Goal: Task Accomplishment & Management: Complete application form

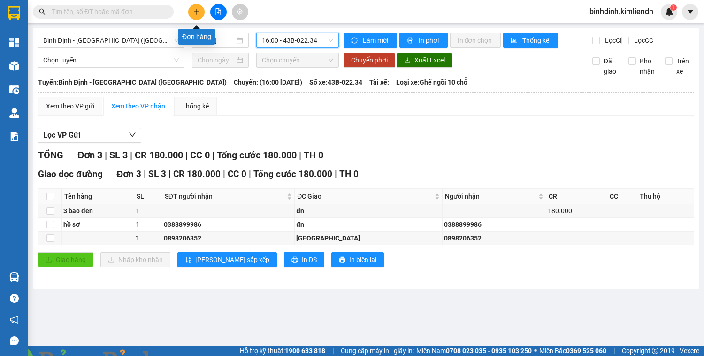
click at [199, 11] on icon "plus" at bounding box center [196, 11] width 7 height 7
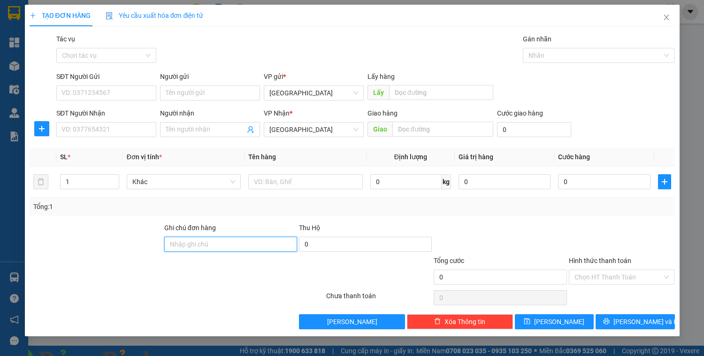
click at [183, 243] on input "Ghi chú đơn hàng" at bounding box center [230, 243] width 133 height 15
type input "43b04519 mỹ 0901552559"
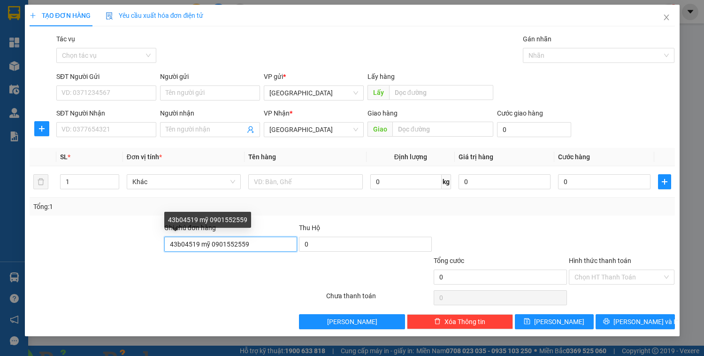
drag, startPoint x: 262, startPoint y: 247, endPoint x: 252, endPoint y: 235, distance: 15.8
click at [261, 247] on input "43b04519 mỹ 0901552559" at bounding box center [230, 243] width 133 height 15
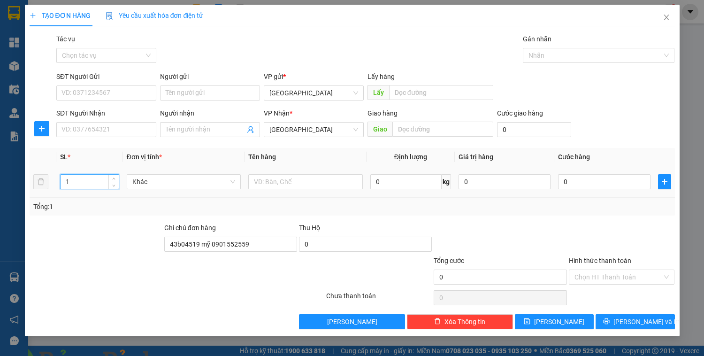
click at [73, 182] on input "1" at bounding box center [90, 182] width 58 height 14
type input "3"
click at [265, 180] on input "text" at bounding box center [305, 181] width 114 height 15
type input "xốp"
click at [392, 128] on input "text" at bounding box center [442, 129] width 101 height 15
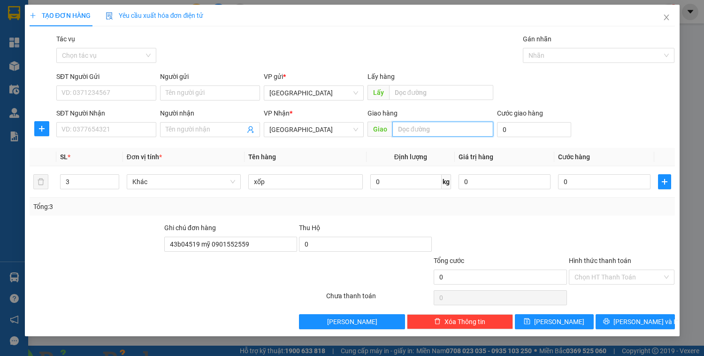
type input "d"
type input "đn"
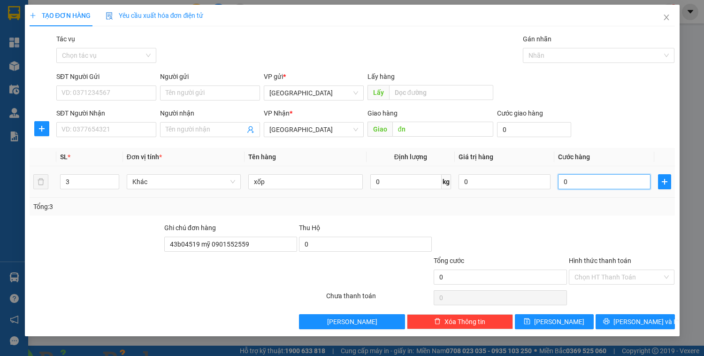
click at [570, 183] on input "0" at bounding box center [604, 181] width 92 height 15
type input "3"
type input "33"
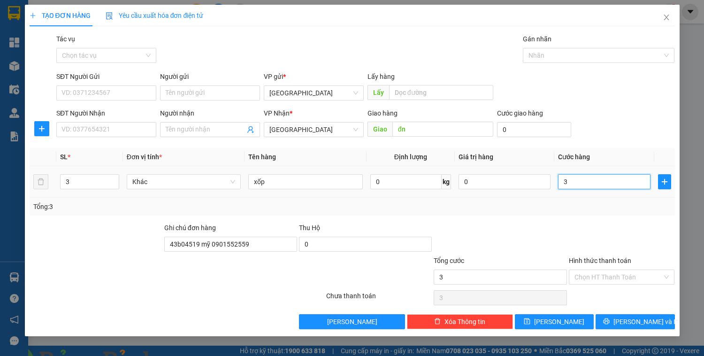
type input "33"
type input "330"
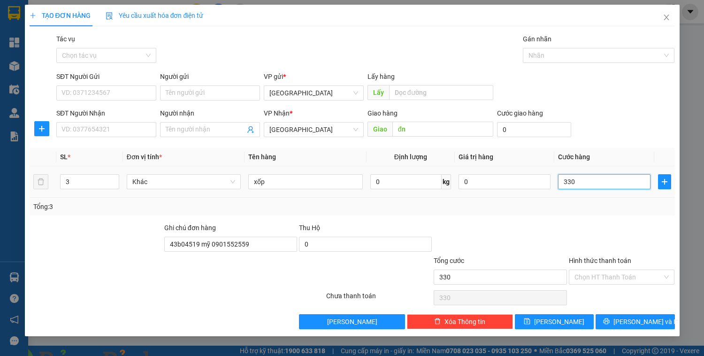
type input "3.300"
type input "33.000"
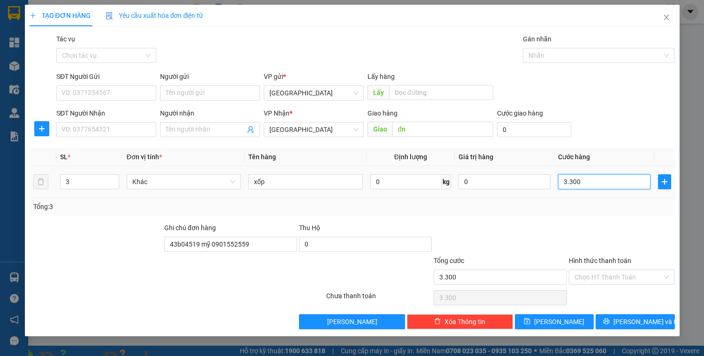
type input "33.000"
type input "330.000"
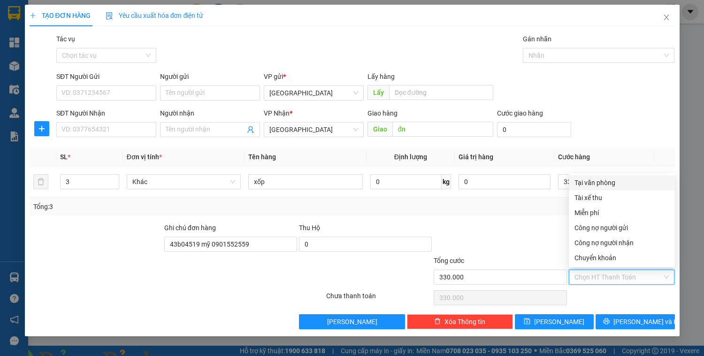
click at [602, 278] on input "Hình thức thanh toán" at bounding box center [618, 277] width 88 height 14
click at [619, 181] on div "Tại văn phòng" at bounding box center [621, 182] width 95 height 10
type input "0"
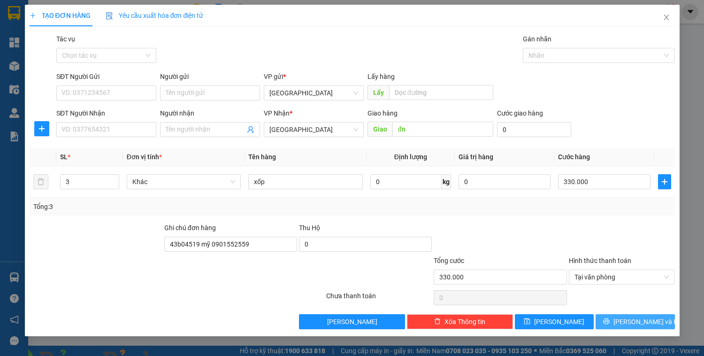
drag, startPoint x: 621, startPoint y: 323, endPoint x: 612, endPoint y: 323, distance: 8.9
click at [610, 323] on icon "printer" at bounding box center [606, 321] width 6 height 6
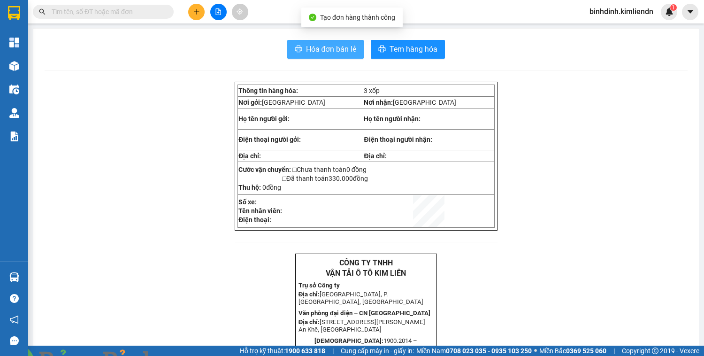
click at [295, 48] on icon "printer" at bounding box center [298, 49] width 7 height 7
click at [194, 12] on icon "plus" at bounding box center [196, 11] width 7 height 7
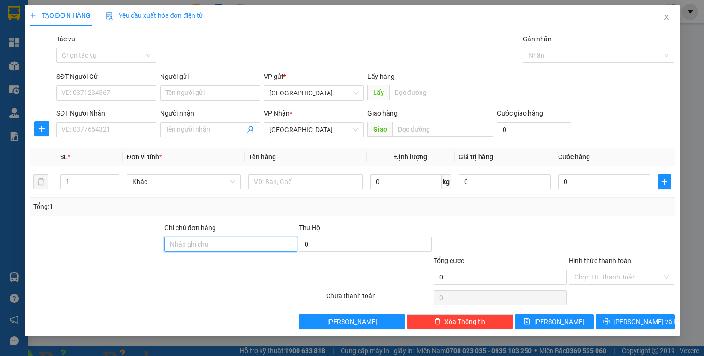
click at [171, 245] on input "Ghi chú đơn hàng" at bounding box center [230, 243] width 133 height 15
type input "mỹ"
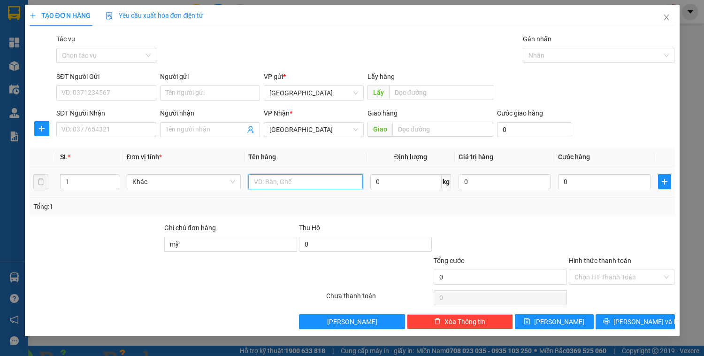
click at [264, 182] on input "text" at bounding box center [305, 181] width 114 height 15
type input "kiện"
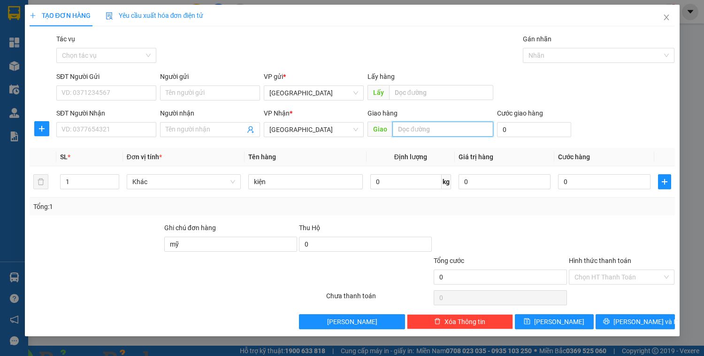
click at [392, 129] on input "text" at bounding box center [442, 129] width 101 height 15
type input "d"
type input "đn"
drag, startPoint x: 614, startPoint y: 323, endPoint x: 587, endPoint y: 288, distance: 44.1
click at [614, 322] on button "[PERSON_NAME] và In" at bounding box center [634, 321] width 79 height 15
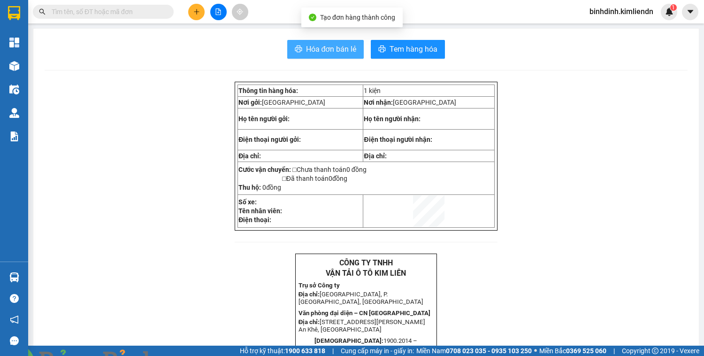
click at [288, 45] on button "Hóa đơn bán lẻ" at bounding box center [325, 49] width 77 height 19
click at [198, 16] on button at bounding box center [196, 12] width 16 height 16
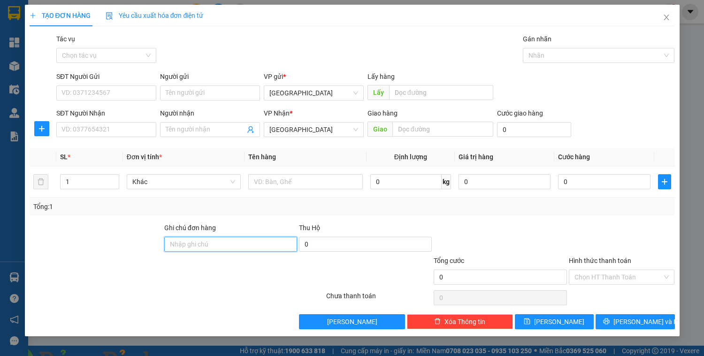
click at [179, 246] on input "Ghi chú đơn hàng" at bounding box center [230, 243] width 133 height 15
click at [183, 247] on input "mỹ" at bounding box center [230, 243] width 133 height 15
type input "mỹ 0901552559"
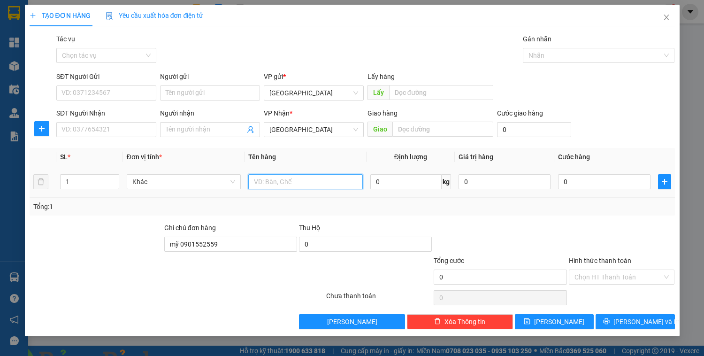
click at [275, 182] on input "text" at bounding box center [305, 181] width 114 height 15
type input "kiện"
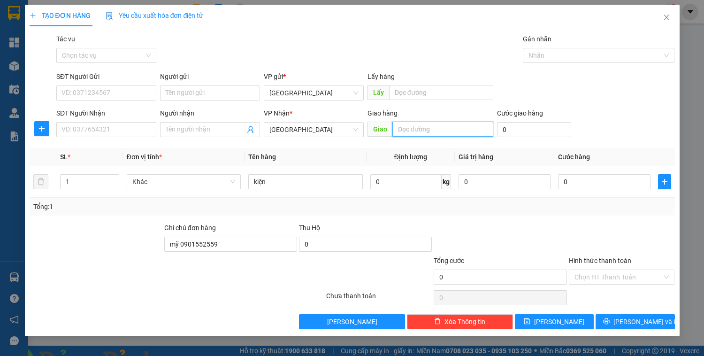
click at [394, 130] on input "text" at bounding box center [442, 129] width 101 height 15
type input "d"
type input "đn"
click at [610, 322] on icon "printer" at bounding box center [606, 321] width 7 height 7
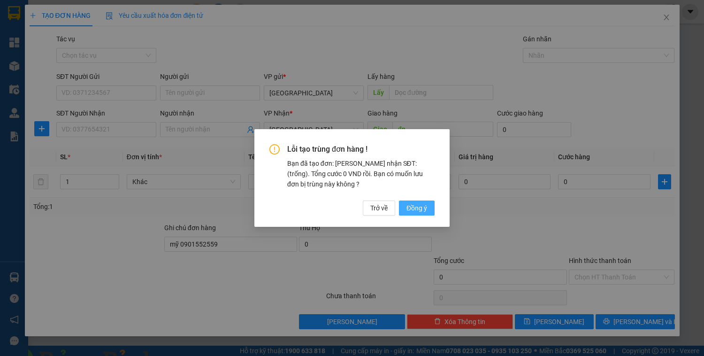
drag, startPoint x: 425, startPoint y: 206, endPoint x: 417, endPoint y: 197, distance: 12.3
click at [424, 206] on span "Đồng ý" at bounding box center [416, 208] width 21 height 10
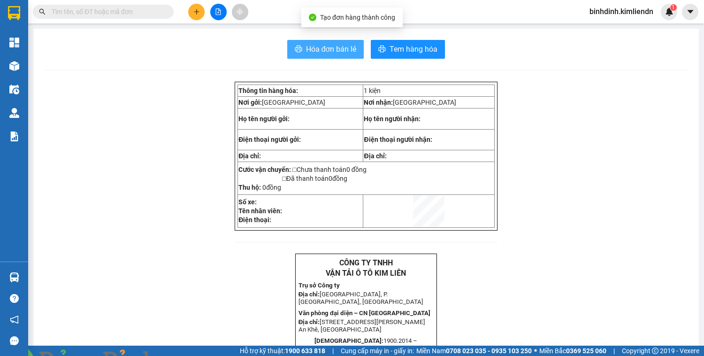
click at [297, 51] on icon "printer" at bounding box center [298, 49] width 7 height 7
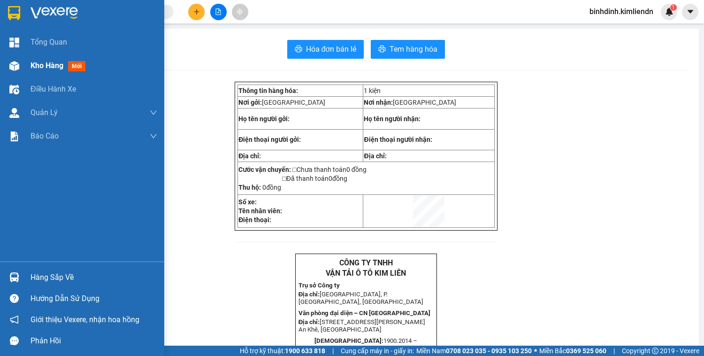
click at [76, 67] on span "mới" at bounding box center [76, 66] width 17 height 10
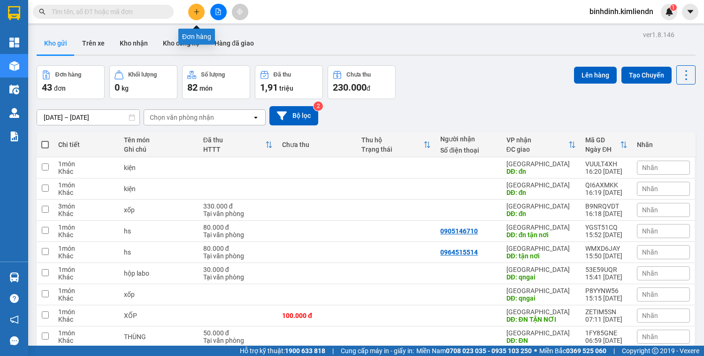
click at [197, 15] on icon "plus" at bounding box center [196, 11] width 7 height 7
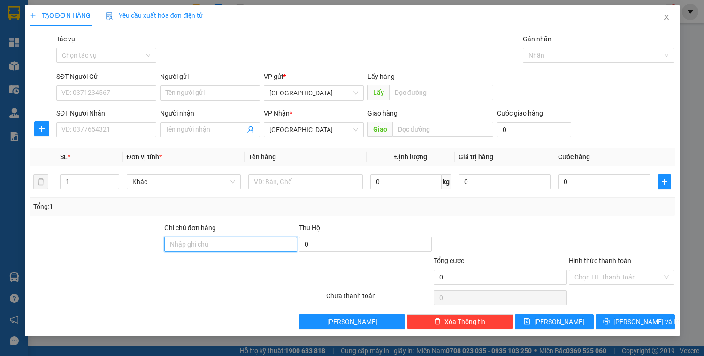
click at [176, 245] on input "Ghi chú đơn hàng" at bounding box center [230, 243] width 133 height 15
type input "mỹ 0901552559"
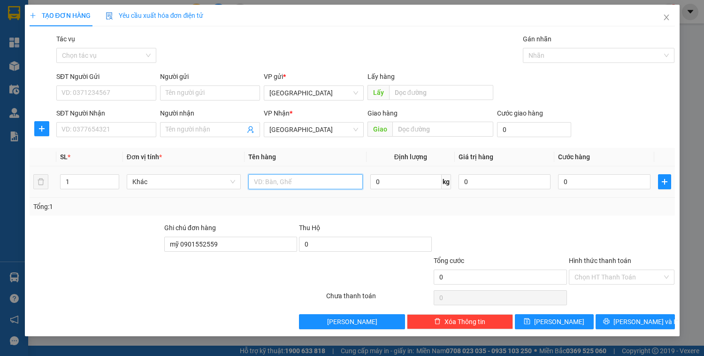
click at [267, 180] on input "text" at bounding box center [305, 181] width 114 height 15
type input "hộp"
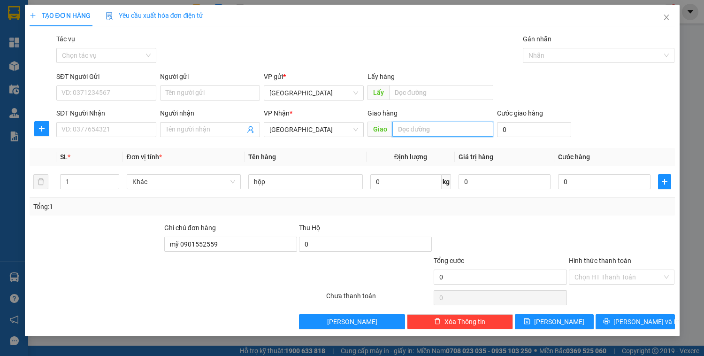
click at [393, 129] on input "text" at bounding box center [442, 129] width 101 height 15
type input "d"
type input "đn"
click at [610, 321] on icon "printer" at bounding box center [606, 321] width 7 height 7
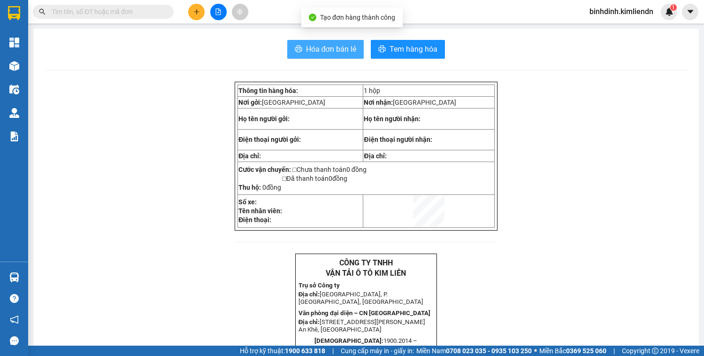
click at [295, 52] on icon "printer" at bounding box center [299, 49] width 8 height 8
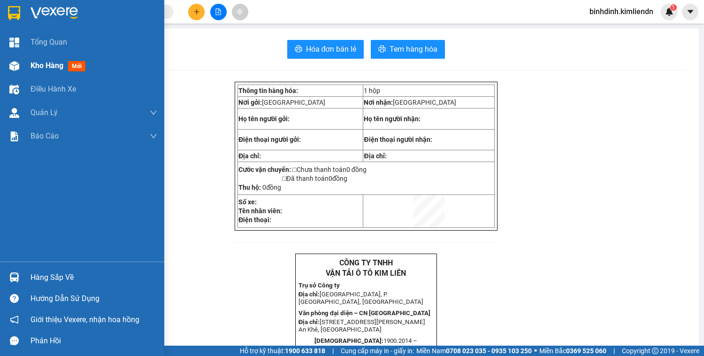
click at [77, 68] on span "mới" at bounding box center [76, 66] width 17 height 10
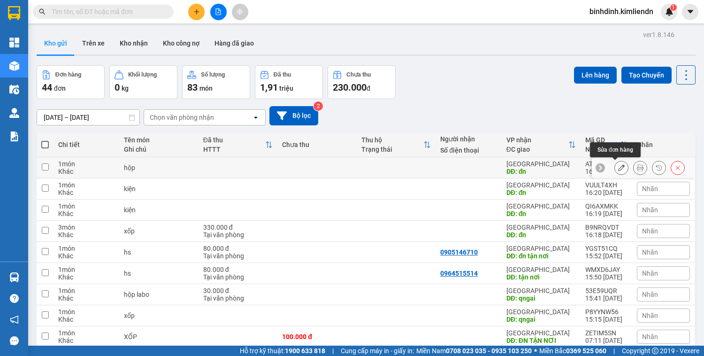
click at [618, 169] on icon at bounding box center [621, 167] width 7 height 7
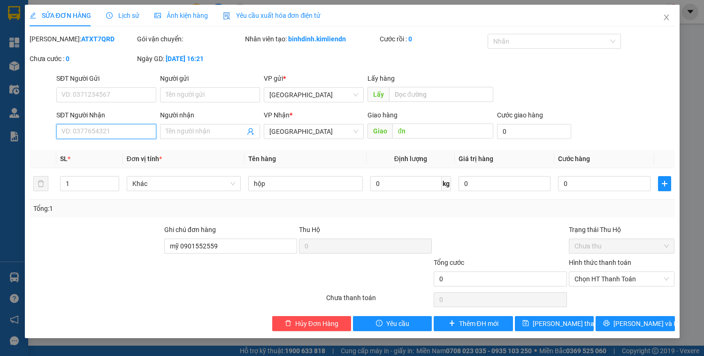
click at [70, 133] on input "SĐT Người Nhận" at bounding box center [106, 131] width 100 height 15
type input "0345774438"
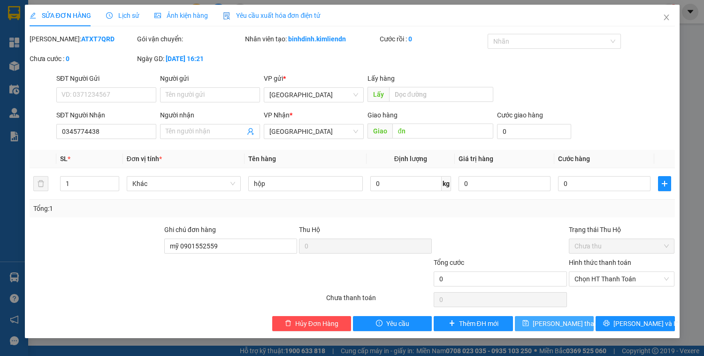
click at [529, 323] on icon "save" at bounding box center [525, 323] width 7 height 7
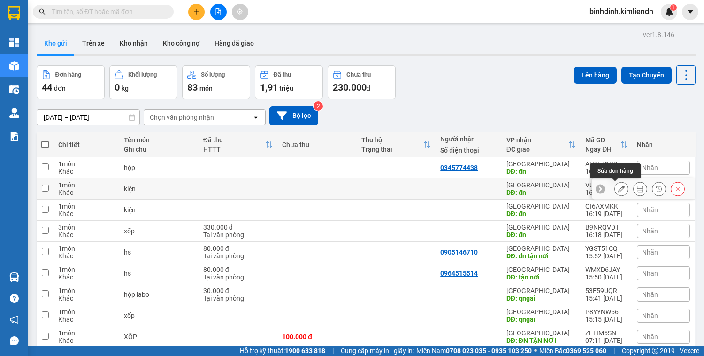
click at [618, 188] on icon at bounding box center [621, 188] width 7 height 7
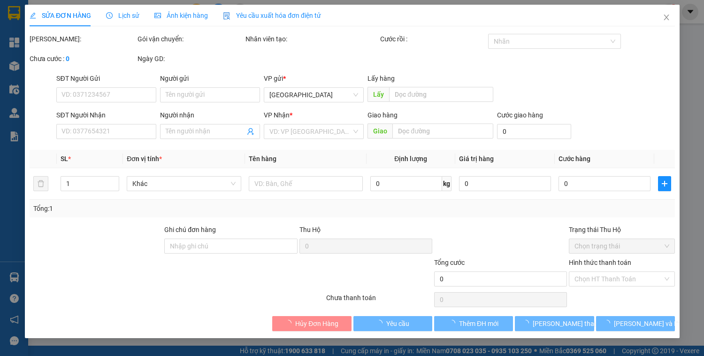
type input "đn"
type input "mỹ 0901552559"
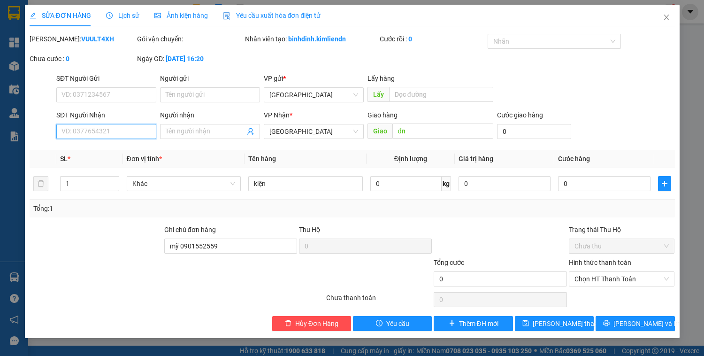
click at [72, 132] on input "SĐT Người Nhận" at bounding box center [106, 131] width 100 height 15
type input "0976892900"
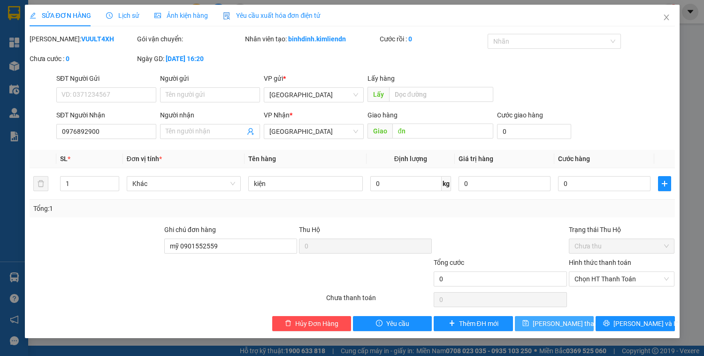
click at [529, 325] on icon "save" at bounding box center [526, 323] width 6 height 6
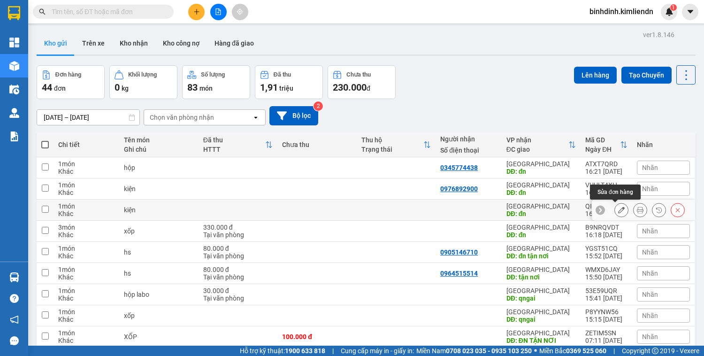
click at [618, 210] on icon at bounding box center [621, 209] width 7 height 7
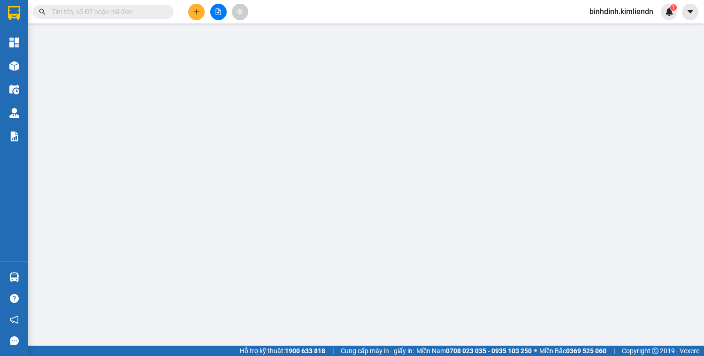
type input "đn"
type input "mỹ"
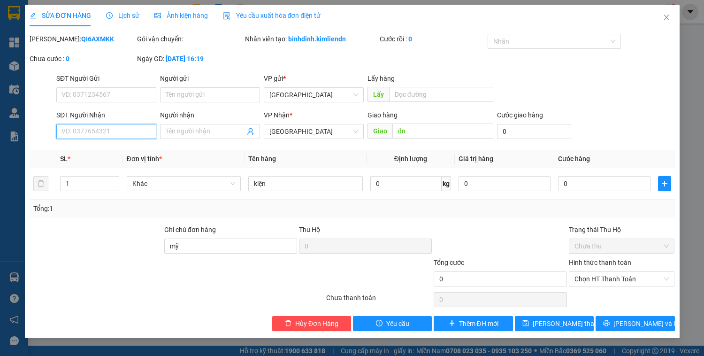
click at [81, 130] on input "SĐT Người Nhận" at bounding box center [106, 131] width 100 height 15
type input "0973672879"
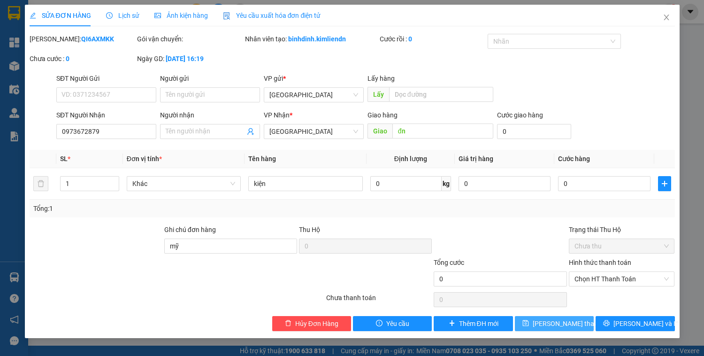
click at [529, 323] on icon "save" at bounding box center [525, 323] width 7 height 7
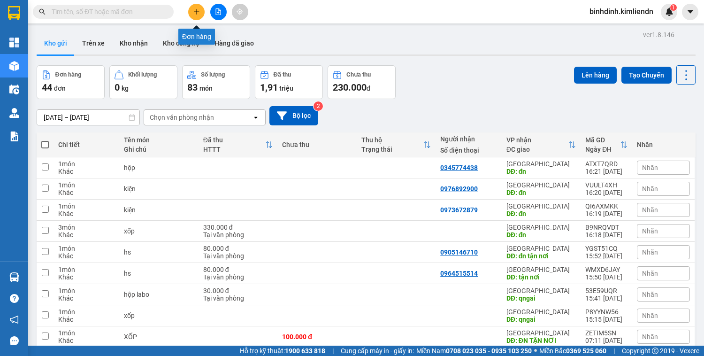
click at [193, 16] on button at bounding box center [196, 12] width 16 height 16
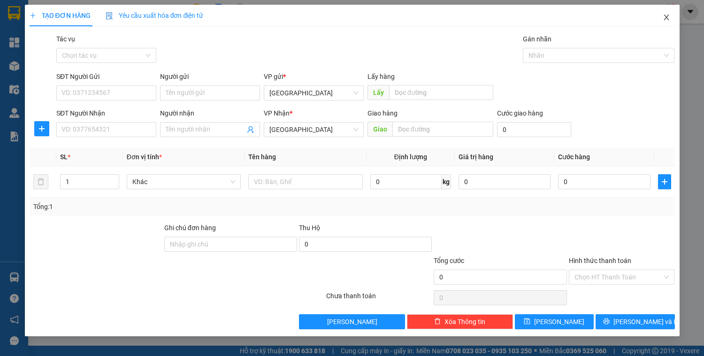
click at [667, 21] on icon "close" at bounding box center [667, 18] width 8 height 8
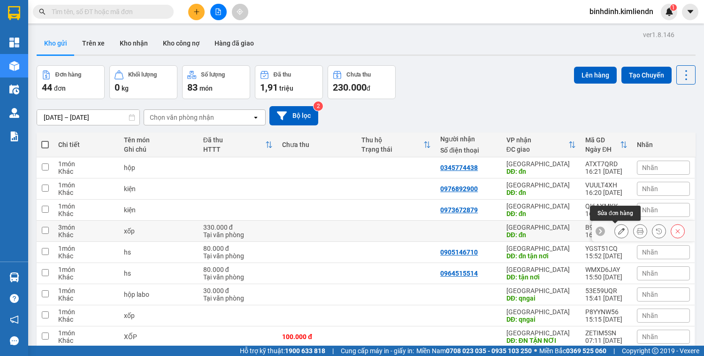
click at [615, 231] on button at bounding box center [621, 231] width 13 height 16
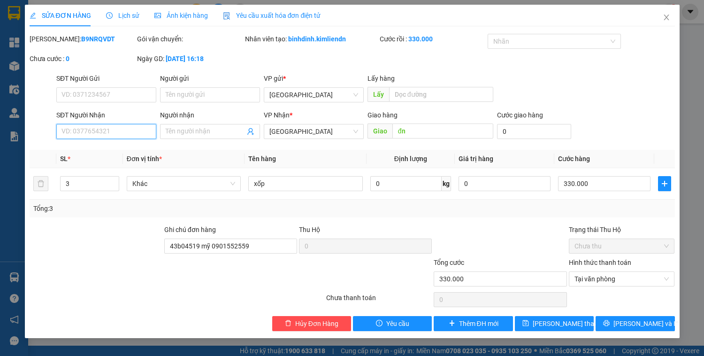
click at [84, 133] on input "SĐT Người Nhận" at bounding box center [106, 131] width 100 height 15
click at [668, 17] on icon "close" at bounding box center [667, 18] width 8 height 8
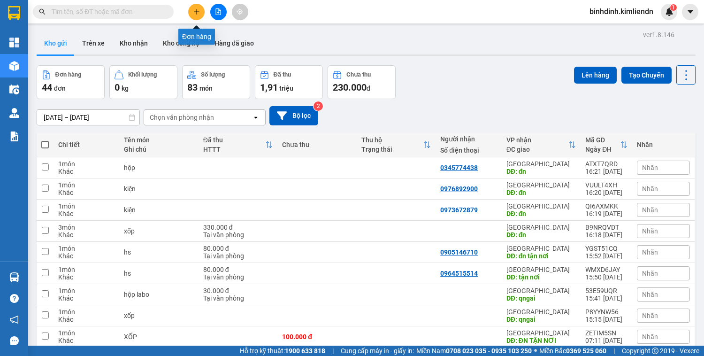
click at [195, 9] on icon "plus" at bounding box center [196, 11] width 7 height 7
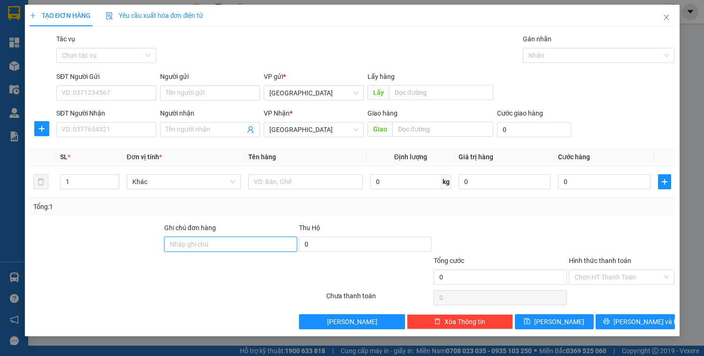
click at [177, 246] on input "Ghi chú đơn hàng" at bounding box center [230, 243] width 133 height 15
type input "mỹ 0901552559"
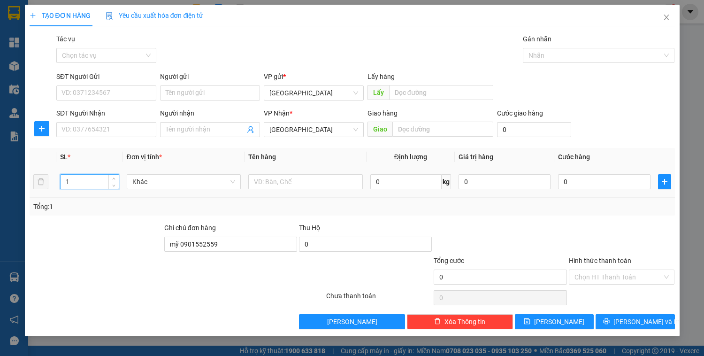
click at [77, 181] on input "1" at bounding box center [90, 182] width 58 height 14
type input "2"
click at [261, 181] on input "text" at bounding box center [305, 181] width 114 height 15
type input "xôp"
click at [394, 129] on input "text" at bounding box center [442, 129] width 101 height 15
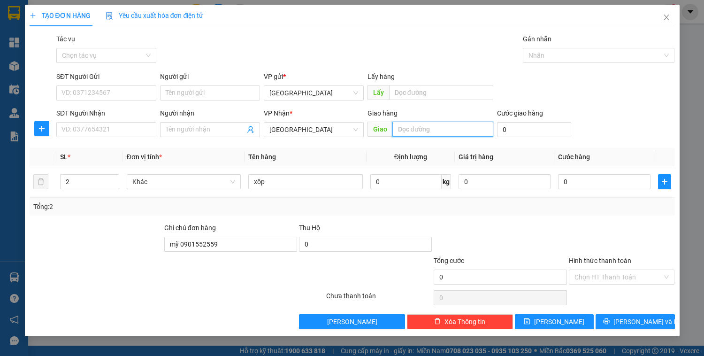
type input "d"
type input "đn"
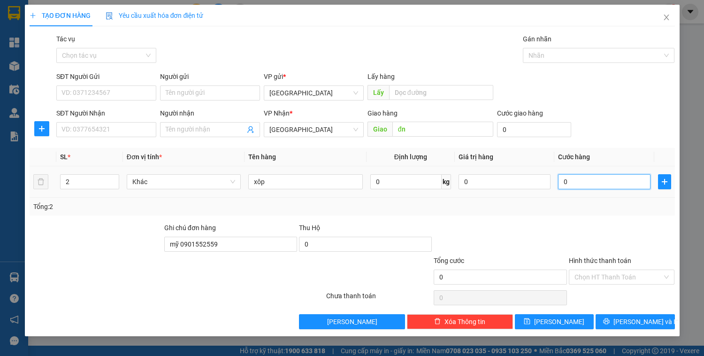
click at [574, 184] on input "0" at bounding box center [604, 181] width 92 height 15
type input "1"
type input "10"
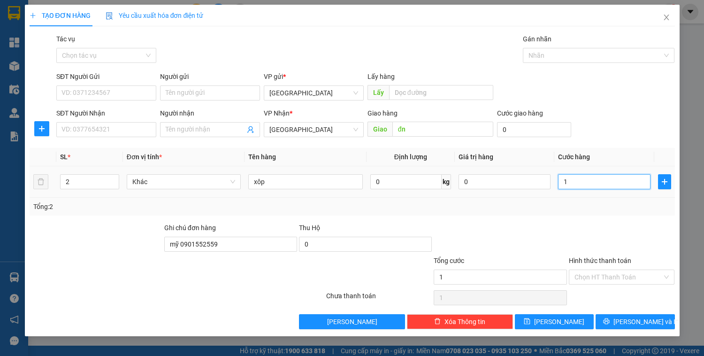
type input "10"
type input "100"
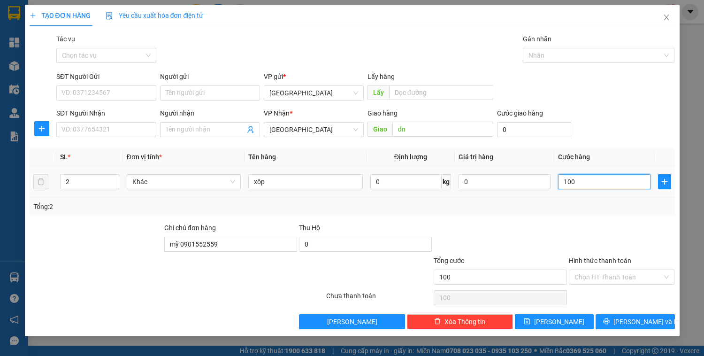
type input "1.000"
type input "10.000"
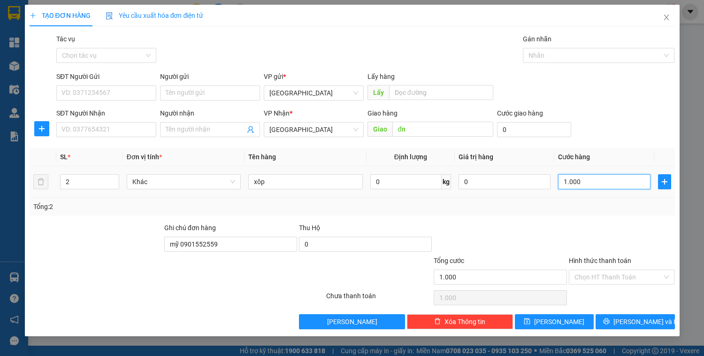
type input "10.000"
type input "100.000"
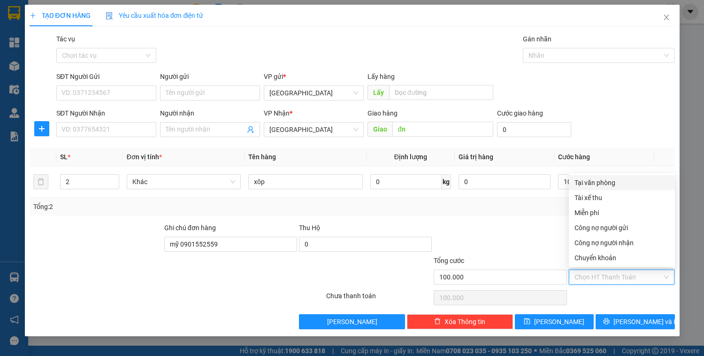
click at [613, 275] on input "Hình thức thanh toán" at bounding box center [618, 277] width 88 height 14
click at [600, 180] on div "Tại văn phòng" at bounding box center [621, 182] width 95 height 10
type input "0"
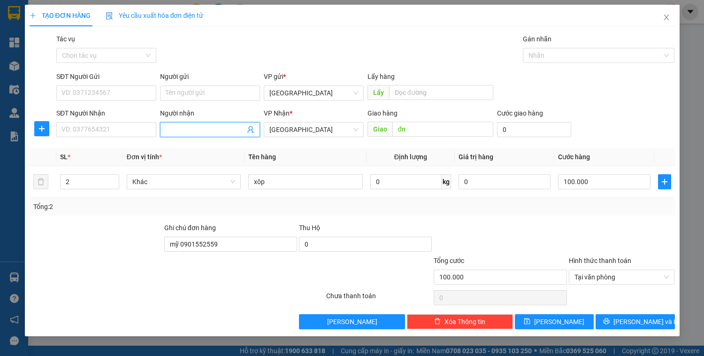
click at [167, 129] on input "Người nhận" at bounding box center [205, 129] width 79 height 10
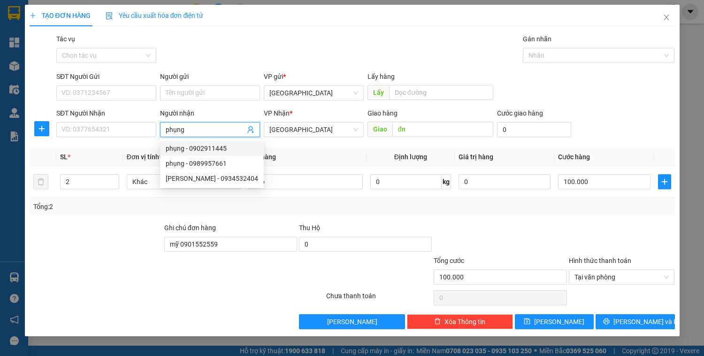
click at [191, 129] on input "phụng" at bounding box center [205, 129] width 79 height 10
type input "phụng"
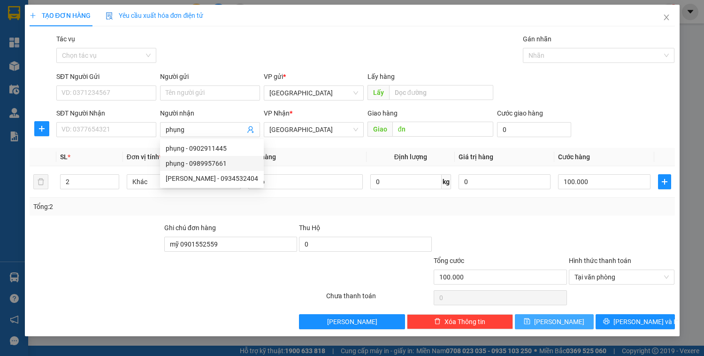
click at [530, 321] on icon "save" at bounding box center [527, 321] width 7 height 7
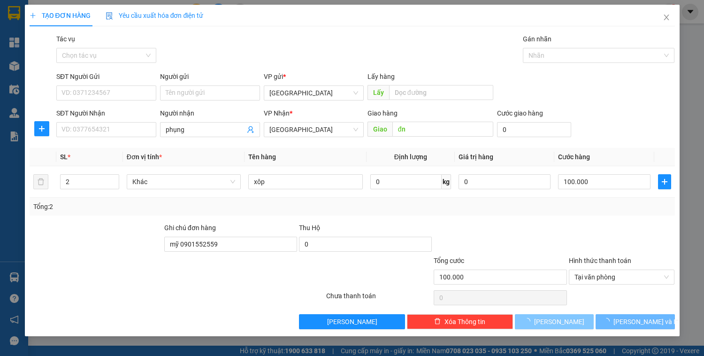
type input "1"
type input "0"
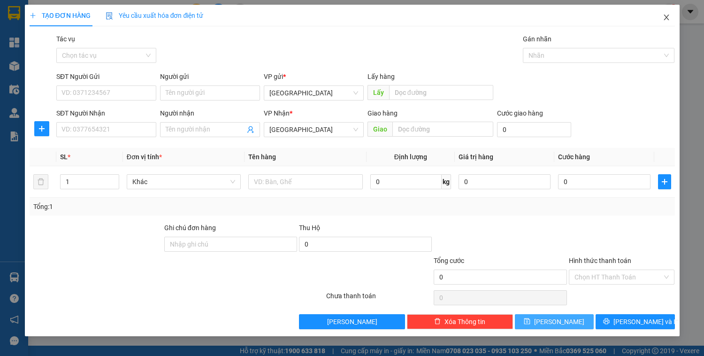
click at [668, 14] on icon "close" at bounding box center [667, 18] width 8 height 8
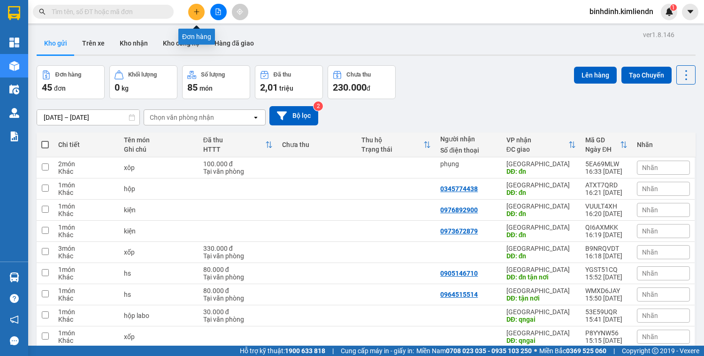
click at [200, 9] on button at bounding box center [196, 12] width 16 height 16
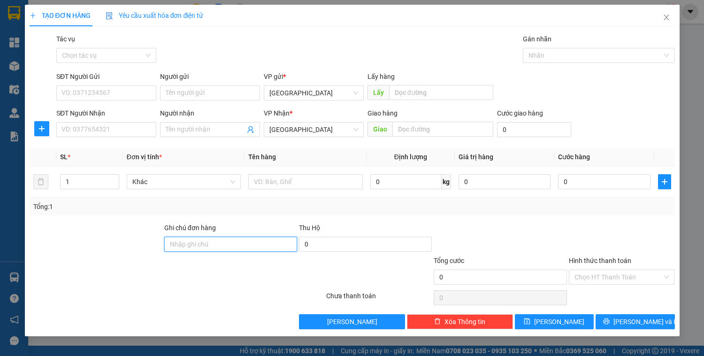
click at [174, 243] on input "Ghi chú đơn hàng" at bounding box center [230, 243] width 133 height 15
click at [219, 245] on input "mỹ 0901552559" at bounding box center [230, 243] width 133 height 15
type input "mỹ 0901552559"
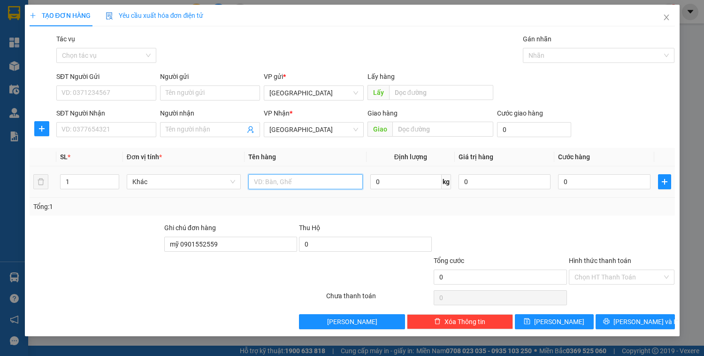
click at [265, 183] on input "text" at bounding box center [305, 181] width 114 height 15
type input "hs"
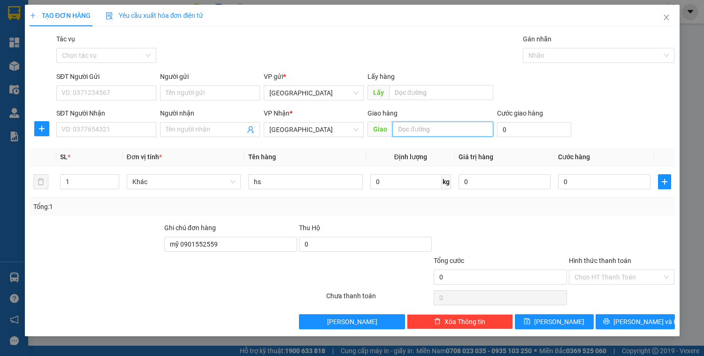
click at [394, 128] on input "text" at bounding box center [442, 129] width 101 height 15
type input "d"
type input "đn"
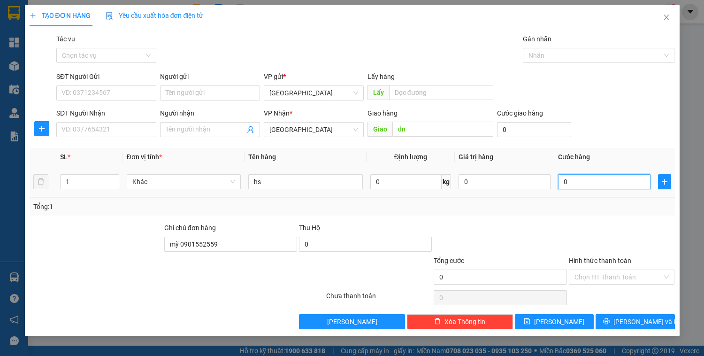
click at [574, 178] on input "0" at bounding box center [604, 181] width 92 height 15
type input "3"
type input "30"
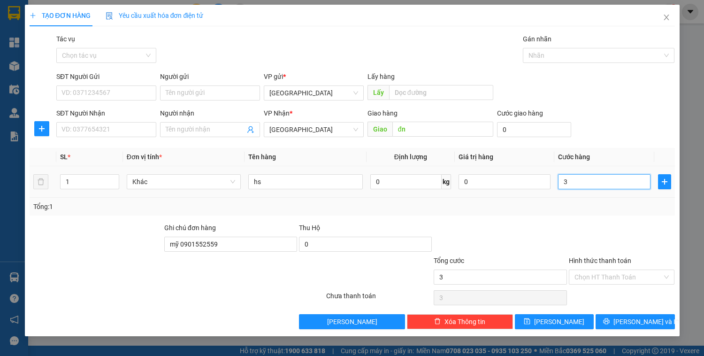
type input "30"
type input "300"
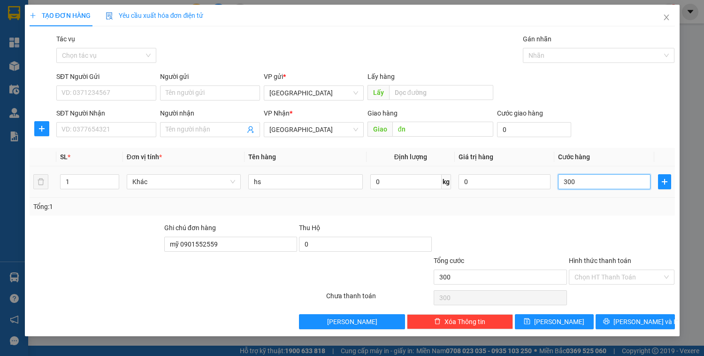
type input "3.000"
type input "30.000"
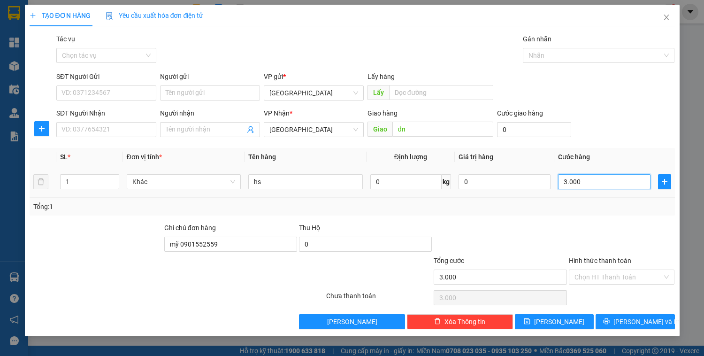
type input "30.000"
drag, startPoint x: 612, startPoint y: 278, endPoint x: 609, endPoint y: 206, distance: 72.3
click at [611, 275] on input "Hình thức thanh toán" at bounding box center [618, 277] width 88 height 14
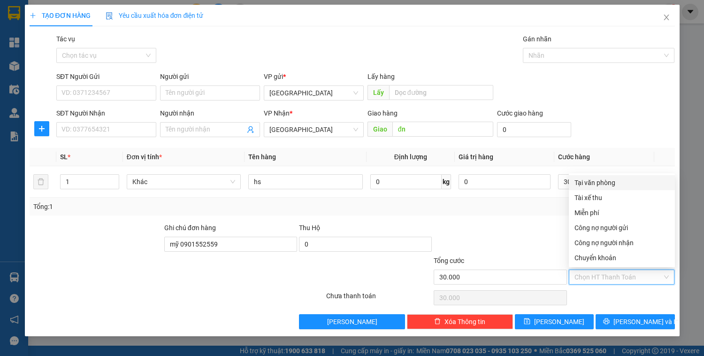
click at [599, 182] on div "Tại văn phòng" at bounding box center [621, 182] width 95 height 10
type input "0"
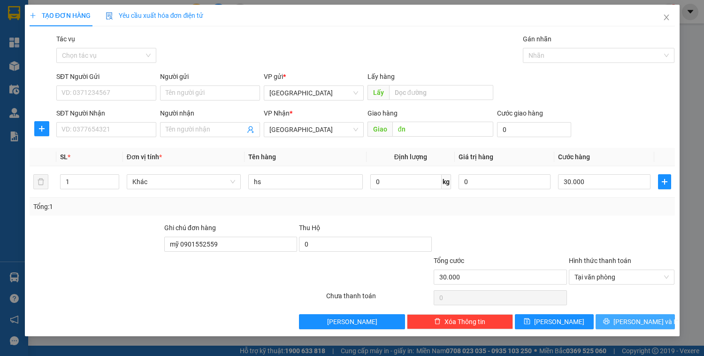
click at [610, 319] on icon "printer" at bounding box center [606, 321] width 7 height 7
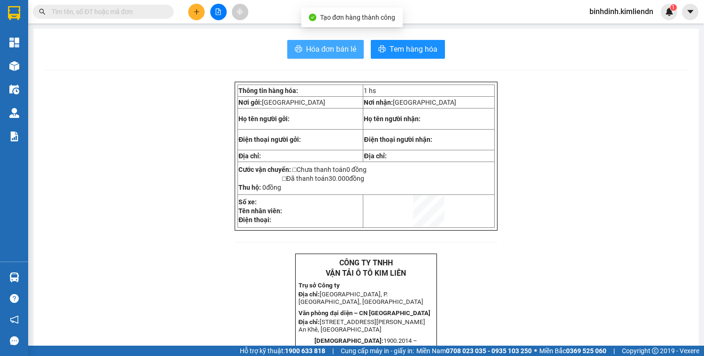
click at [295, 48] on icon "printer" at bounding box center [298, 49] width 7 height 7
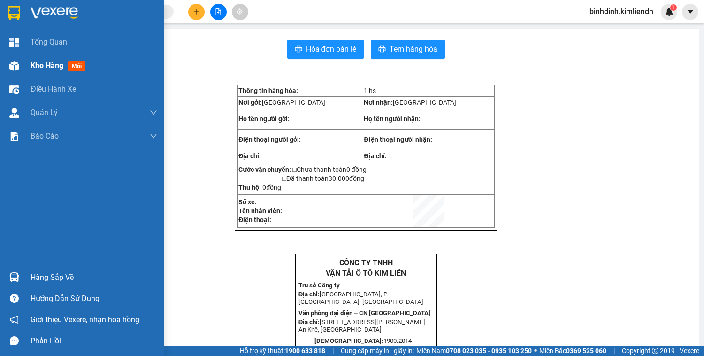
click at [78, 66] on span "mới" at bounding box center [76, 66] width 17 height 10
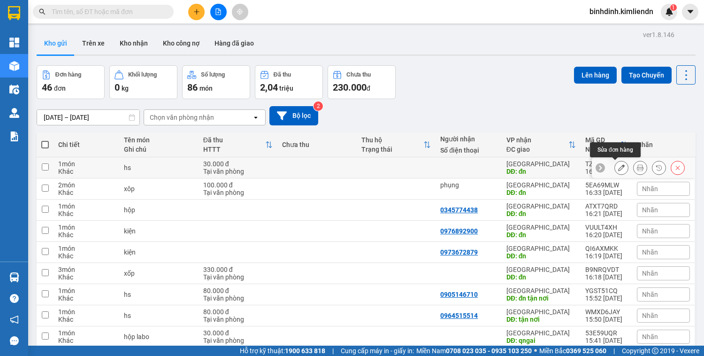
click at [616, 171] on button at bounding box center [621, 168] width 13 height 16
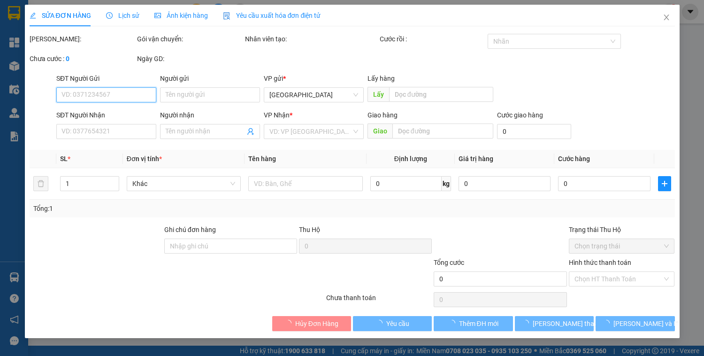
type input "đn"
type input "mỹ 0901552559"
type input "30.000"
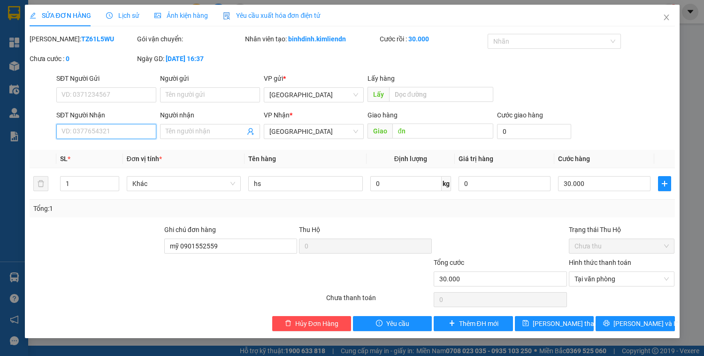
click at [68, 132] on input "SĐT Người Nhận" at bounding box center [106, 131] width 100 height 15
type input "0935164567"
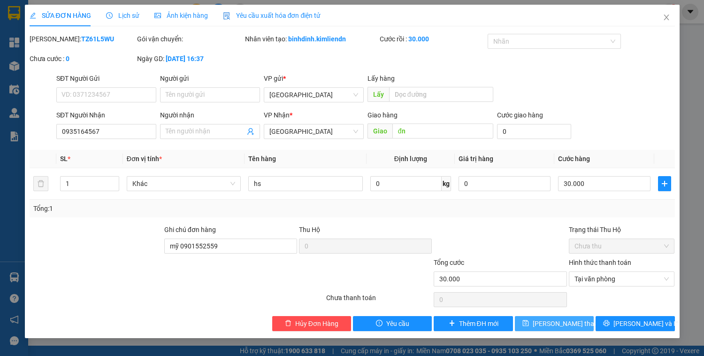
click at [529, 324] on icon "save" at bounding box center [525, 323] width 7 height 7
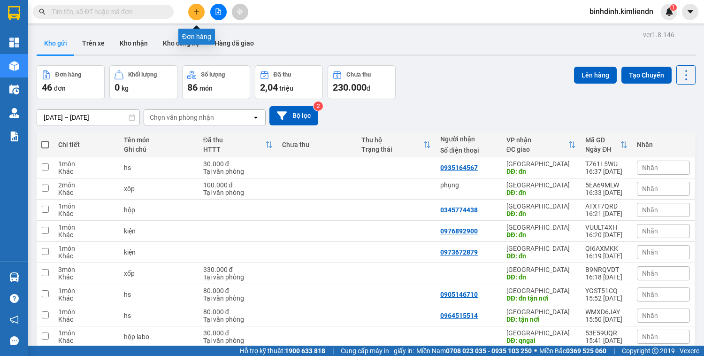
click at [197, 15] on button at bounding box center [196, 12] width 16 height 16
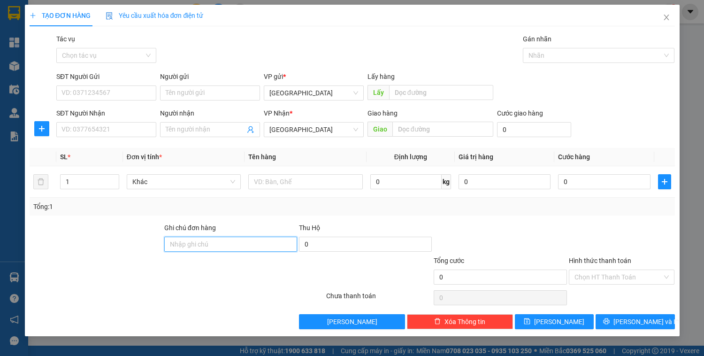
click at [172, 245] on input "Ghi chú đơn hàng" at bounding box center [230, 243] width 133 height 15
click at [228, 245] on input "mỹ 0901552559" at bounding box center [230, 243] width 133 height 15
type input "mỹ 0901552559"
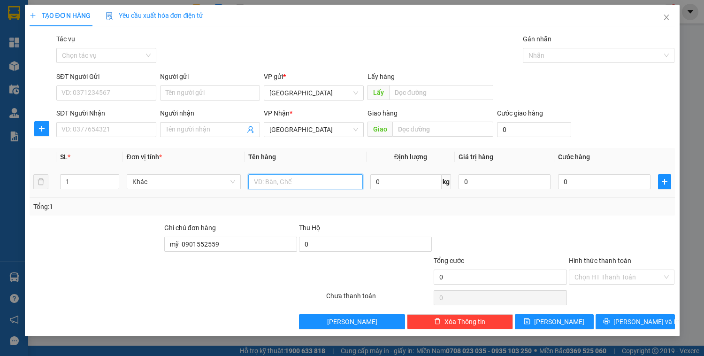
click at [265, 181] on input "text" at bounding box center [305, 181] width 114 height 15
type input "kiện"
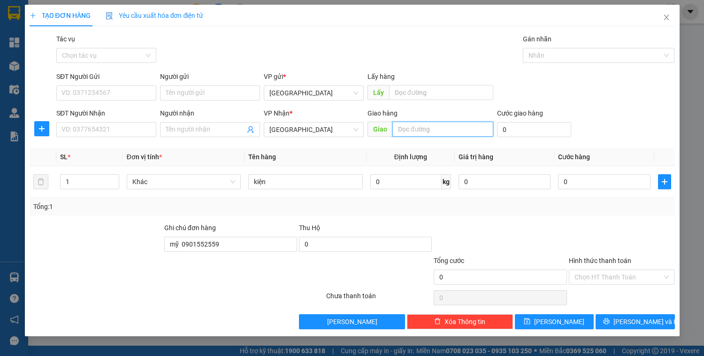
click at [394, 128] on input "text" at bounding box center [442, 129] width 101 height 15
type input "d"
type input "đn"
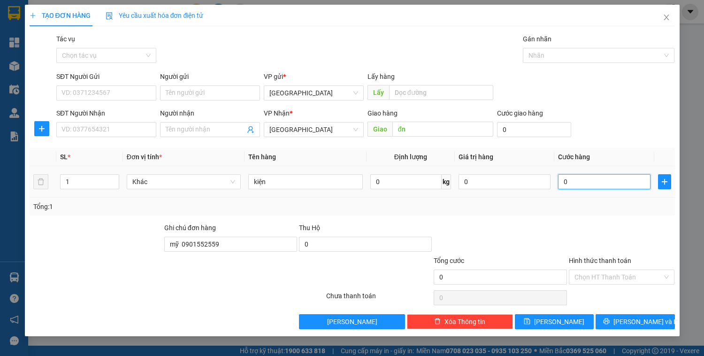
click at [571, 183] on input "0" at bounding box center [604, 181] width 92 height 15
type input "5"
type input "50"
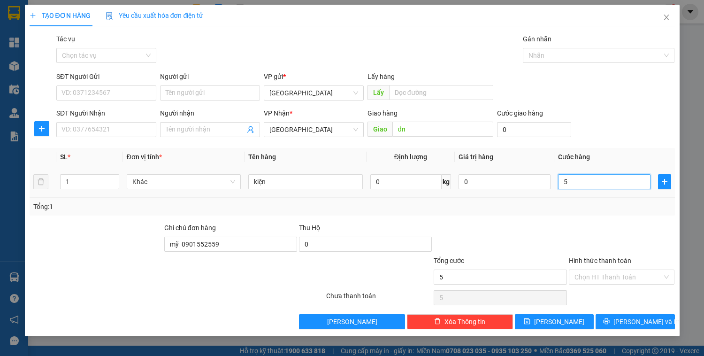
type input "50"
type input "500"
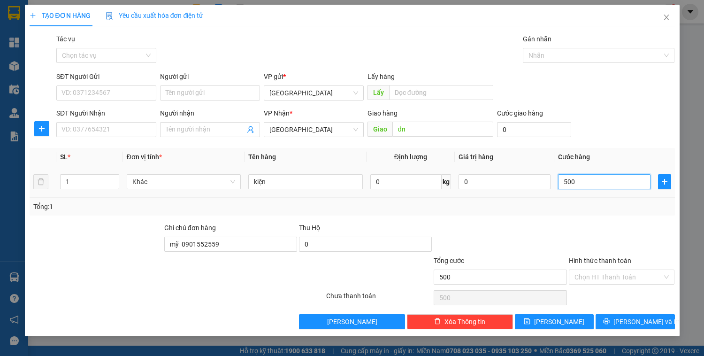
type input "5.000"
type input "50.000"
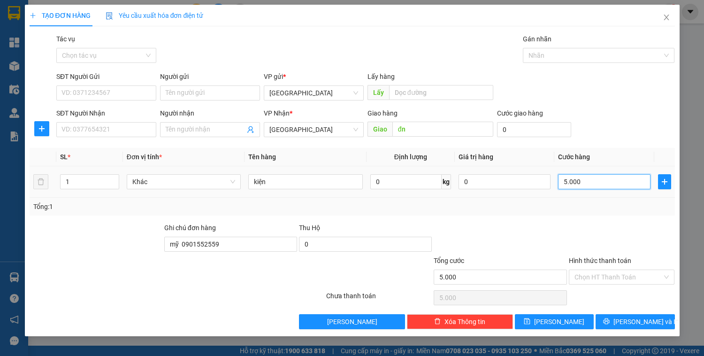
type input "50.000"
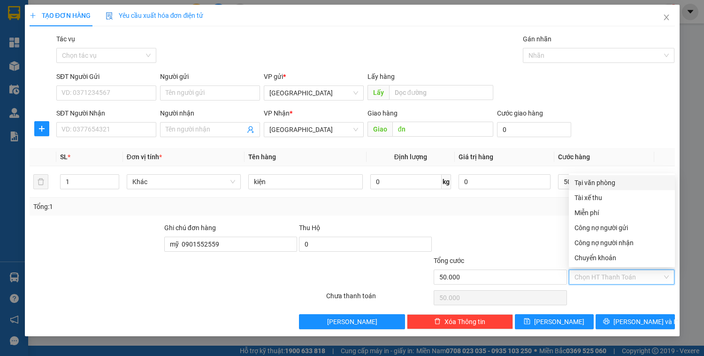
click at [586, 277] on input "Hình thức thanh toán" at bounding box center [618, 277] width 88 height 14
click at [595, 184] on div "Tại văn phòng" at bounding box center [621, 182] width 95 height 10
type input "0"
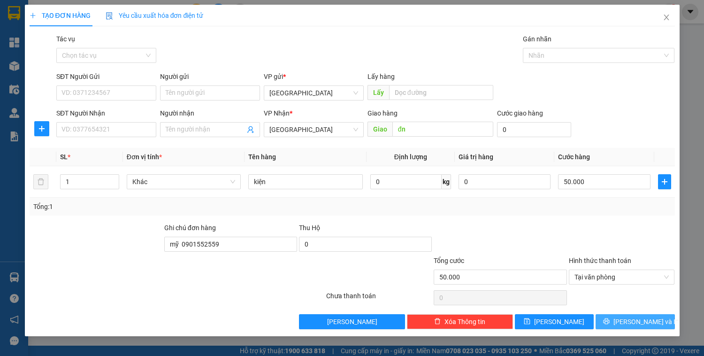
click at [610, 319] on icon "printer" at bounding box center [606, 321] width 7 height 7
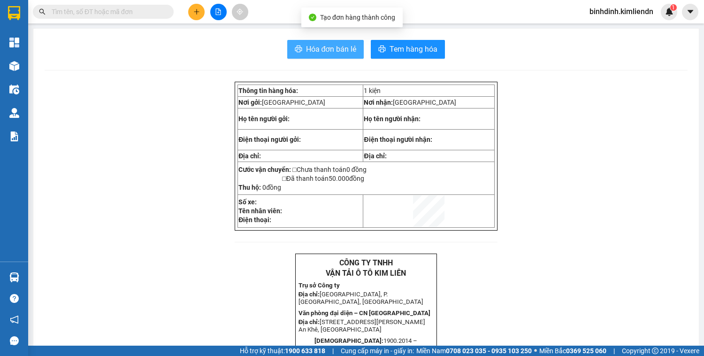
click at [297, 49] on icon "printer" at bounding box center [299, 49] width 8 height 8
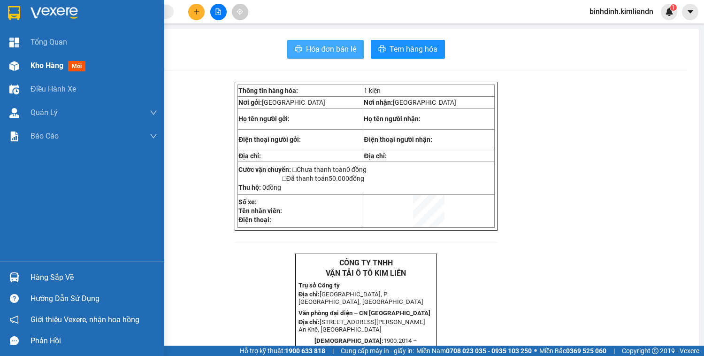
click at [76, 69] on span "mới" at bounding box center [76, 66] width 17 height 10
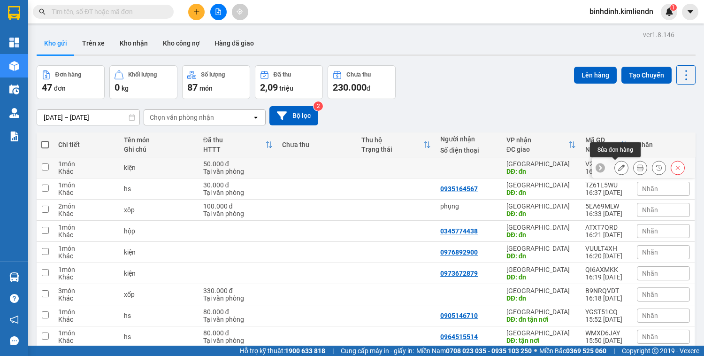
click at [615, 167] on button at bounding box center [621, 168] width 13 height 16
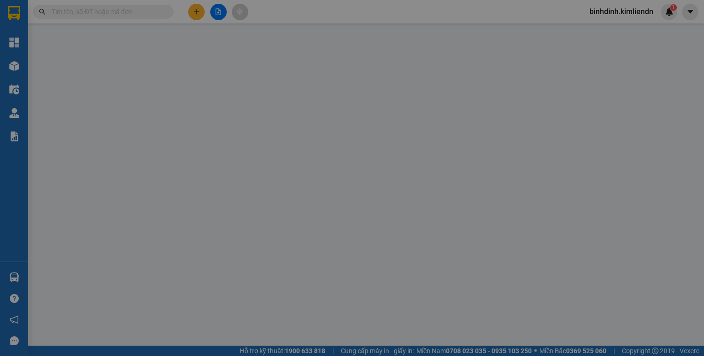
type input "đn"
type input "mỹ 0901552559"
type input "50.000"
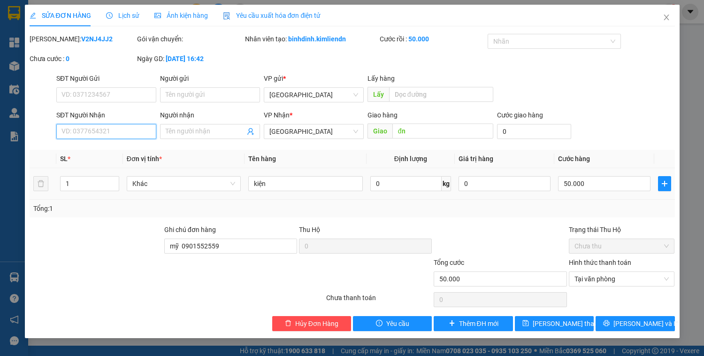
click at [91, 131] on input "SĐT Người Nhận" at bounding box center [106, 131] width 100 height 15
type input "0346552417"
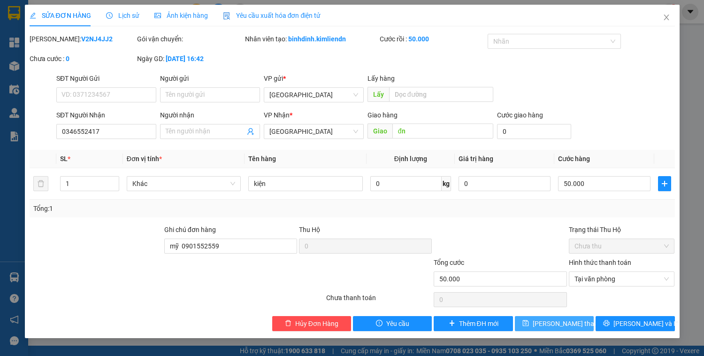
click at [529, 323] on icon "save" at bounding box center [525, 323] width 7 height 7
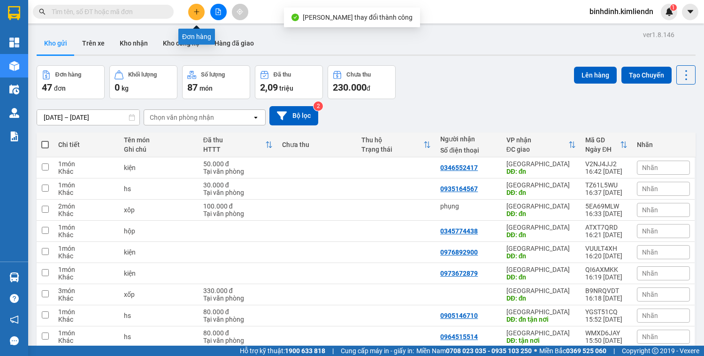
click at [197, 13] on icon "plus" at bounding box center [196, 11] width 0 height 5
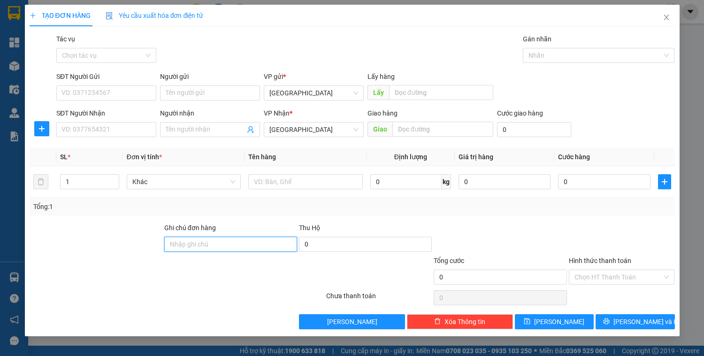
click at [170, 246] on input "Ghi chú đơn hàng" at bounding box center [230, 243] width 133 height 15
click at [223, 244] on input "mỹ 0901552559" at bounding box center [230, 243] width 133 height 15
type input "mỹ 0901552559"
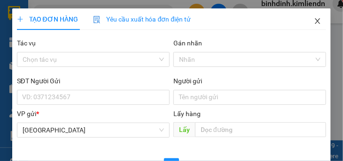
click at [313, 23] on icon "close" at bounding box center [317, 21] width 8 height 8
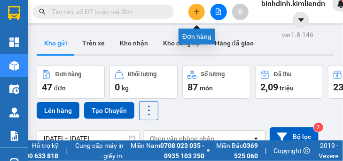
click at [198, 15] on icon "plus" at bounding box center [196, 11] width 7 height 7
